Goal: Transaction & Acquisition: Purchase product/service

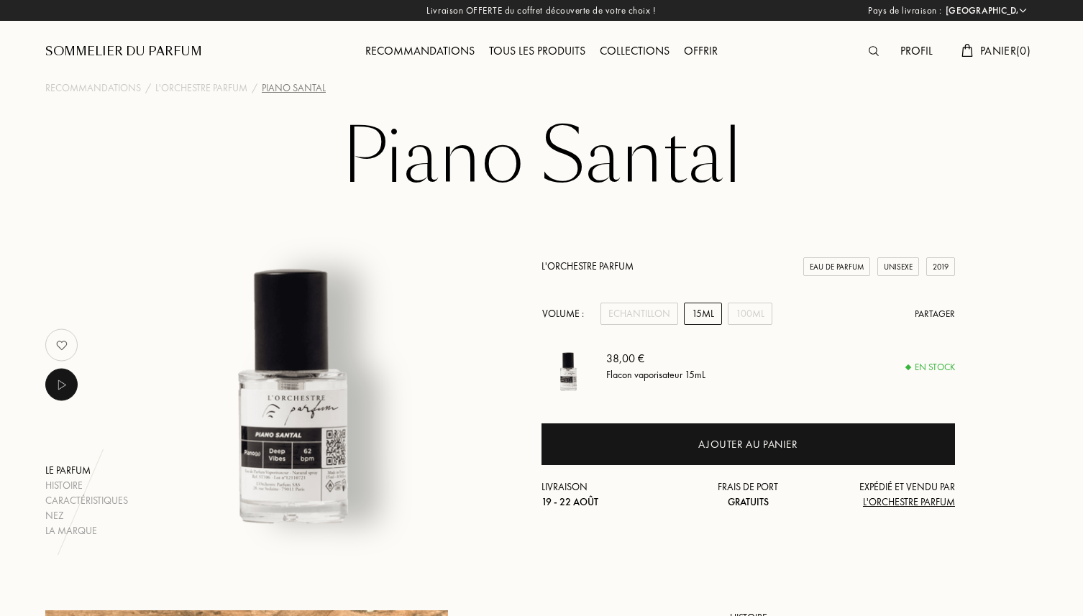
select select "FR"
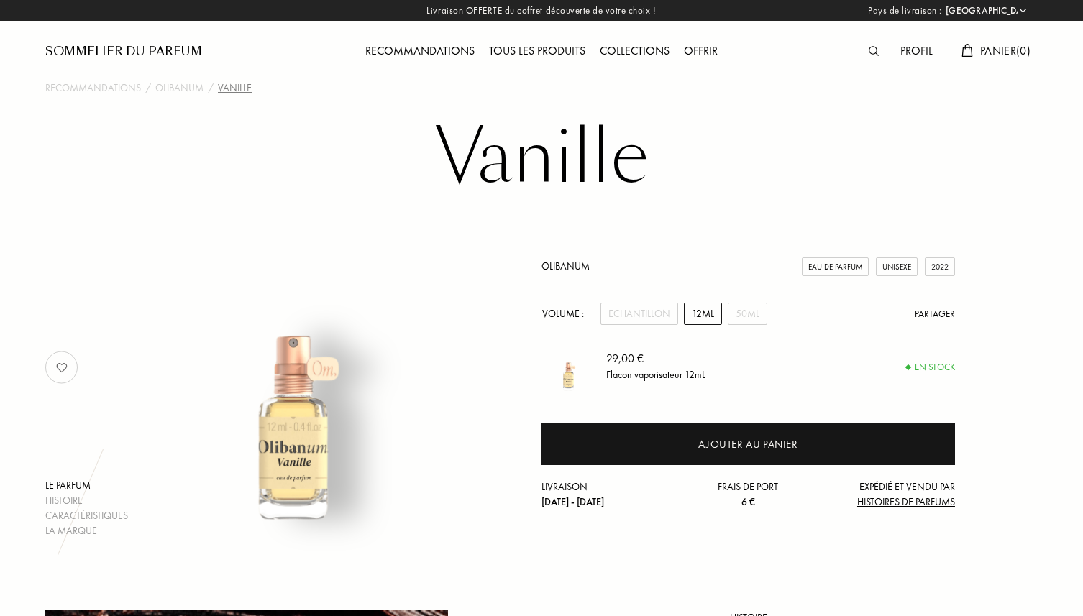
select select "FR"
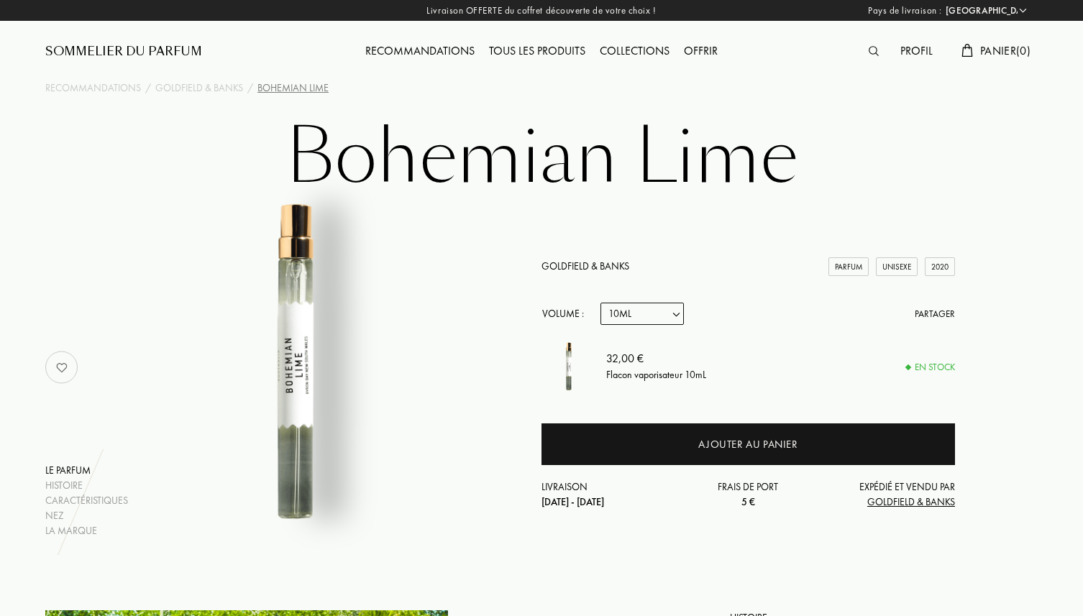
select select "FR"
select select "1"
